Goal: Transaction & Acquisition: Purchase product/service

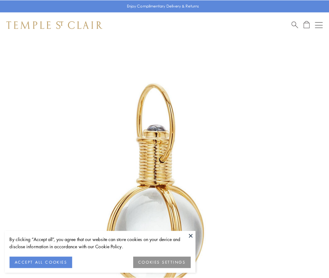
scroll to position [163, 0]
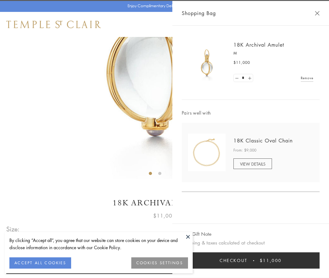
click at [250, 260] on button "Checkout $11,000" at bounding box center [250, 260] width 138 height 16
